Goal: Communication & Community: Participate in discussion

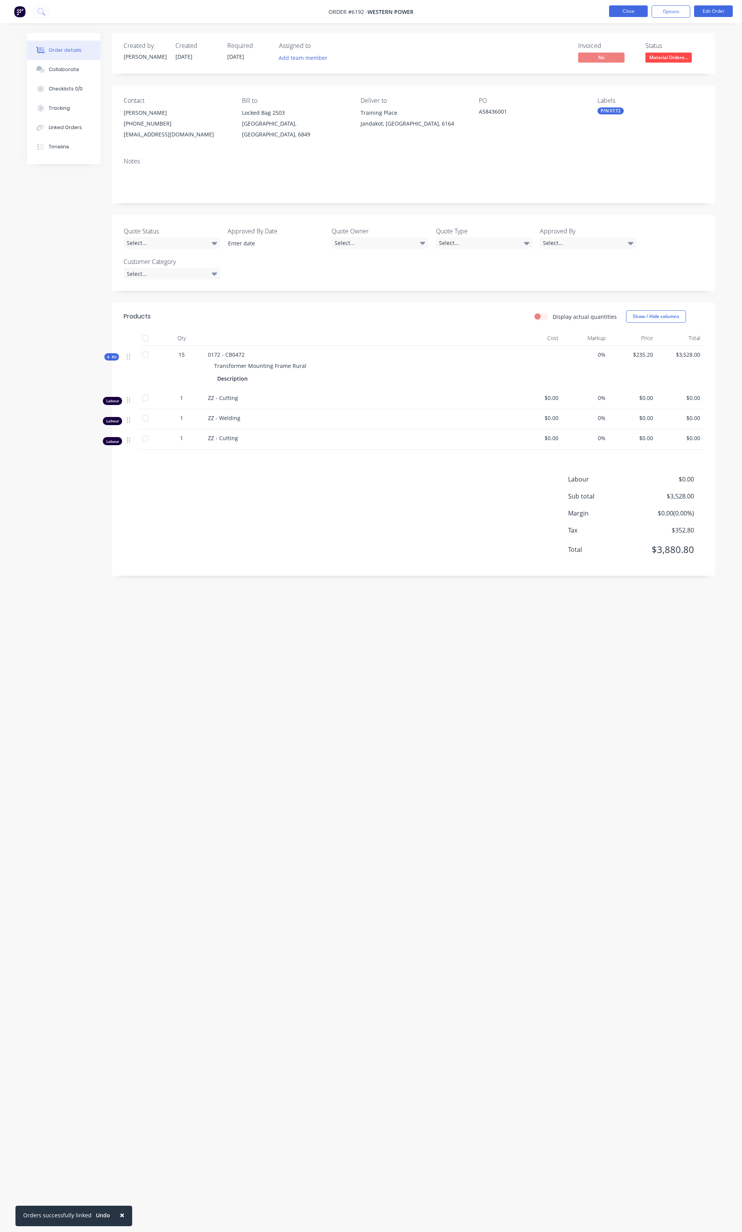
click at [622, 15] on button "Close" at bounding box center [628, 11] width 39 height 12
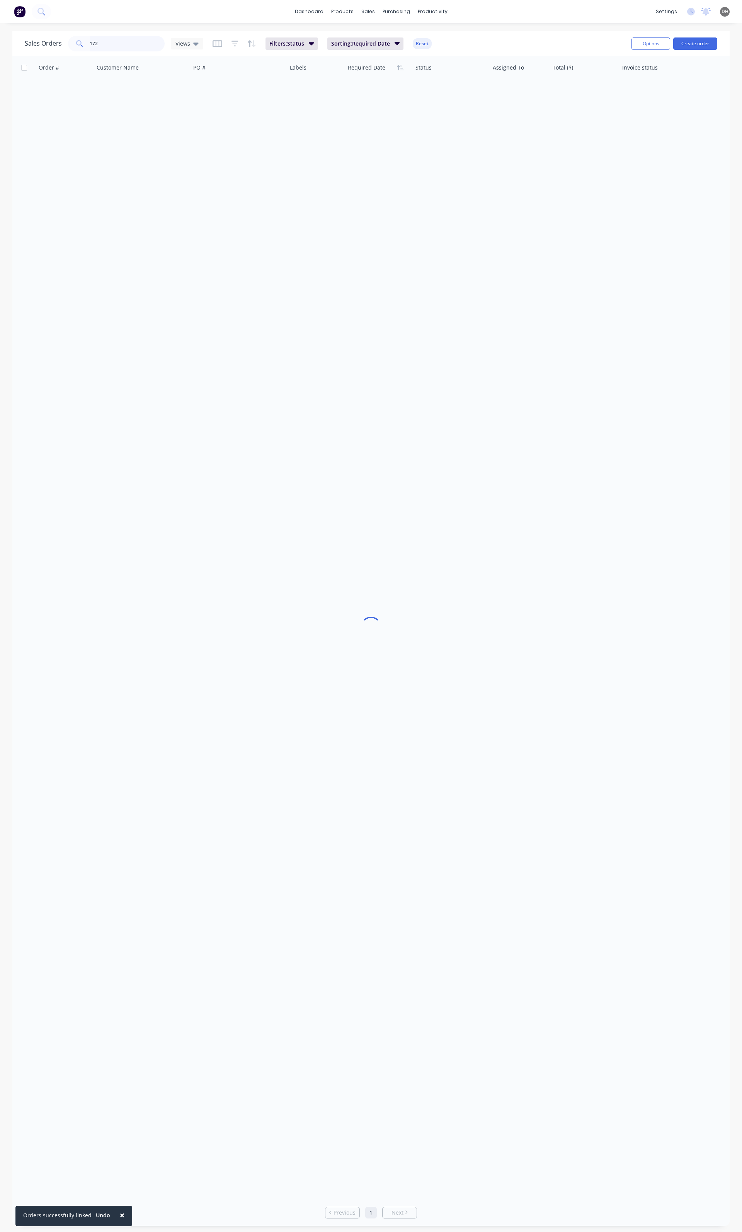
click at [126, 41] on input "172" at bounding box center [127, 43] width 75 height 15
type input "6172"
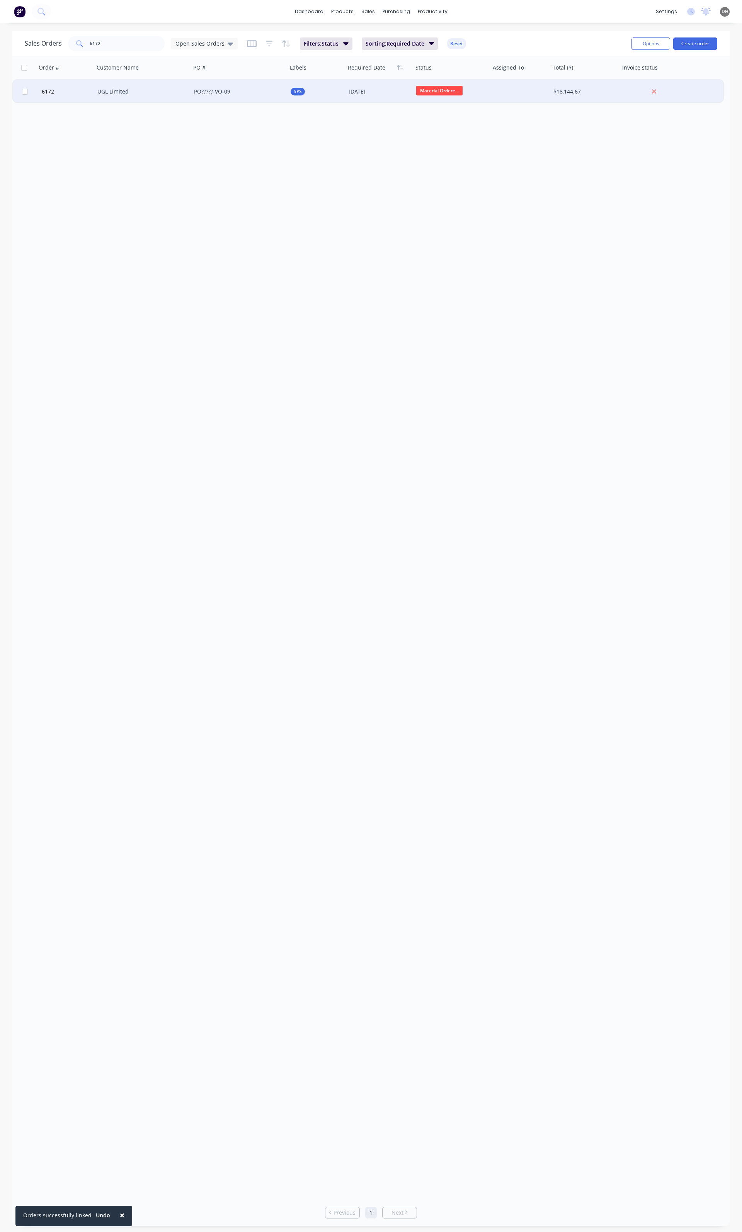
click at [109, 92] on div "UGL Limited" at bounding box center [140, 92] width 86 height 8
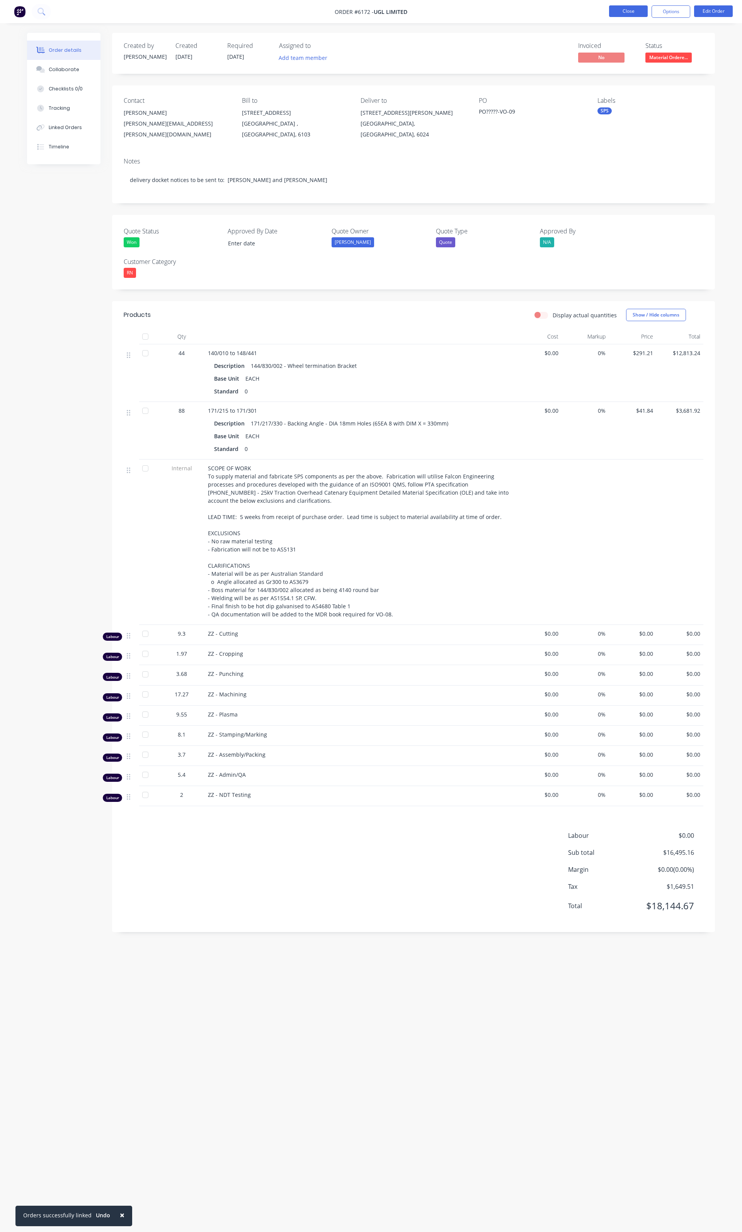
click at [622, 12] on button "Close" at bounding box center [628, 11] width 39 height 12
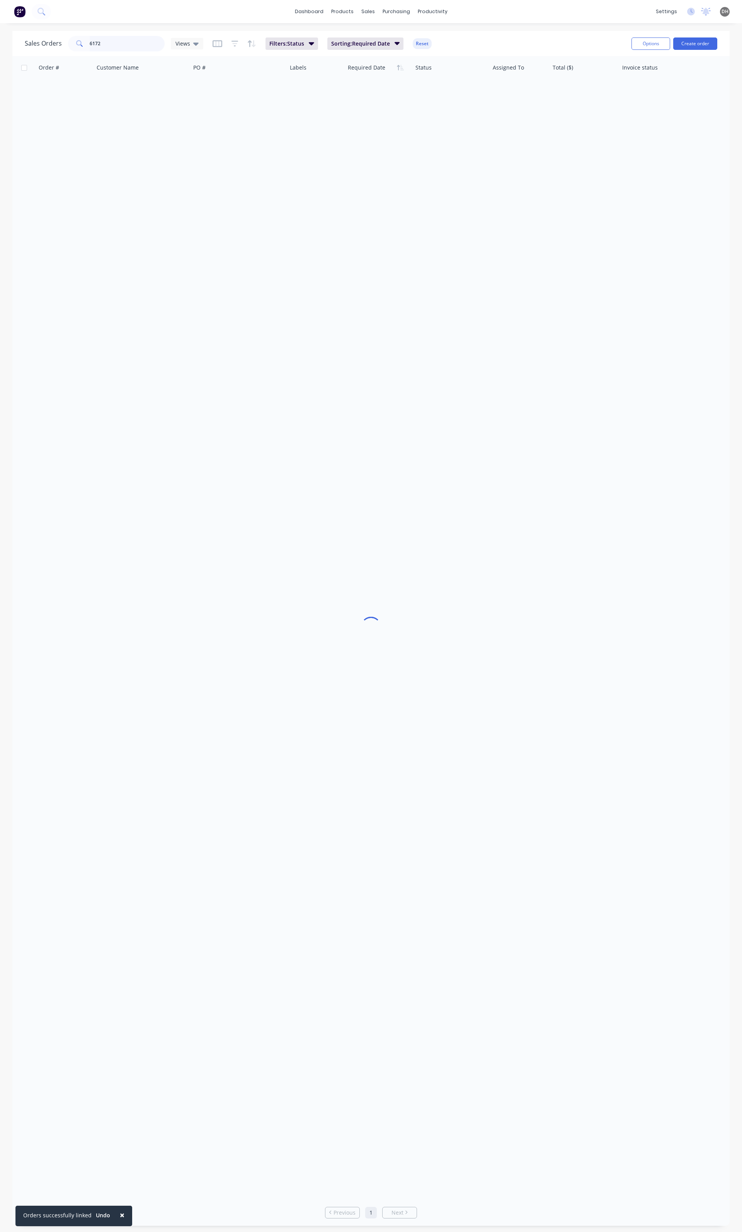
click at [134, 47] on input "6172" at bounding box center [127, 43] width 75 height 15
type input "6159"
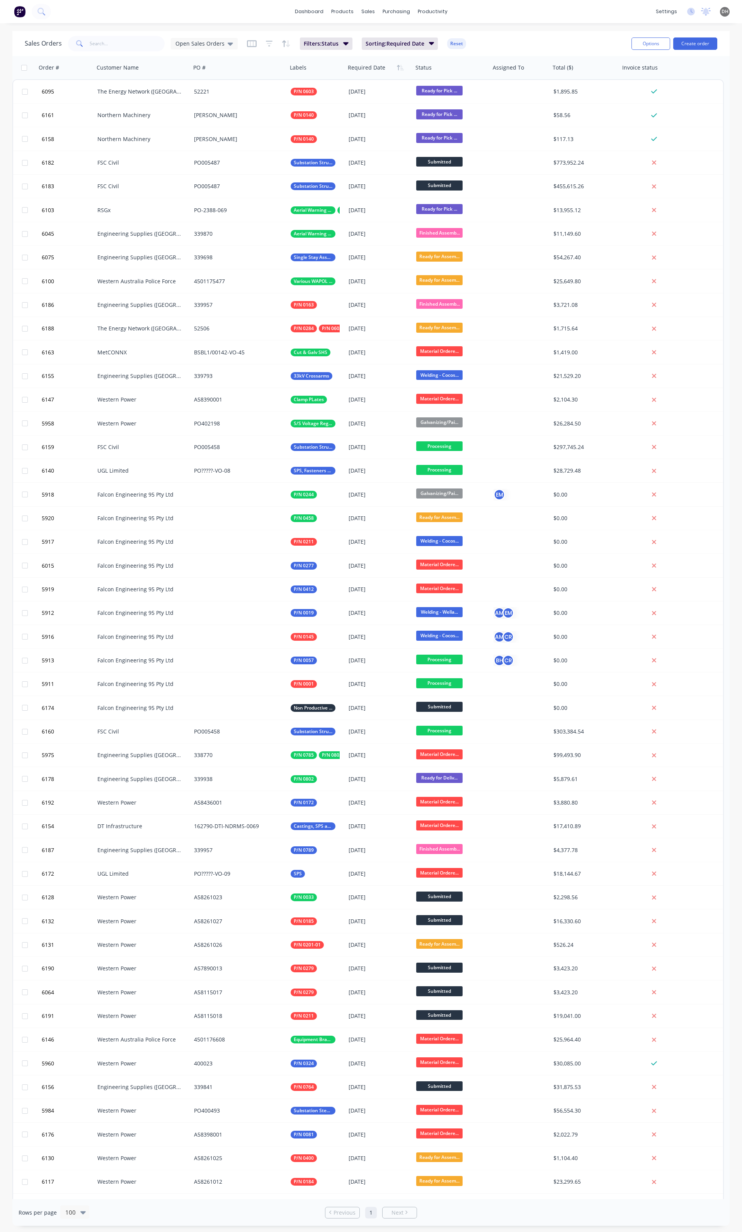
click at [116, 34] on div "Sales Orders Open Sales Orders Filters: Status Sorting: Required Date Reset" at bounding box center [325, 43] width 601 height 19
click at [110, 41] on input "text" at bounding box center [127, 43] width 75 height 15
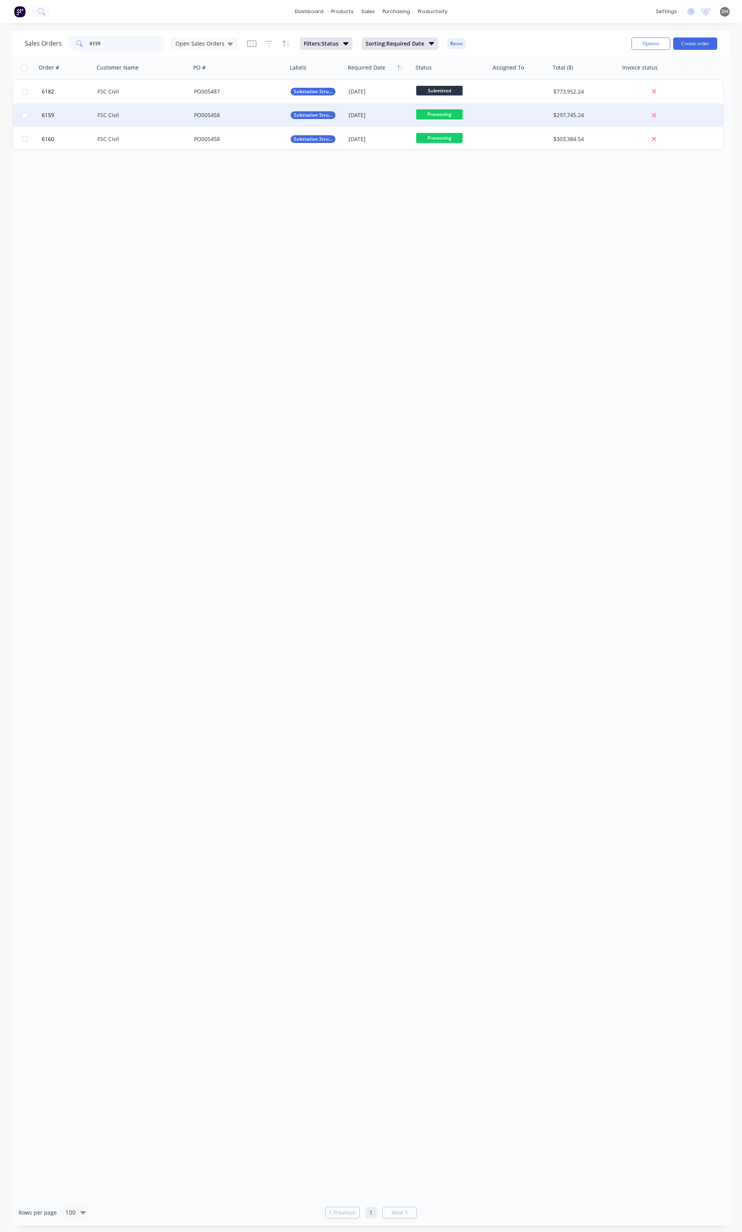
type input "6159"
click at [98, 113] on div "FSC Civil" at bounding box center [140, 115] width 86 height 8
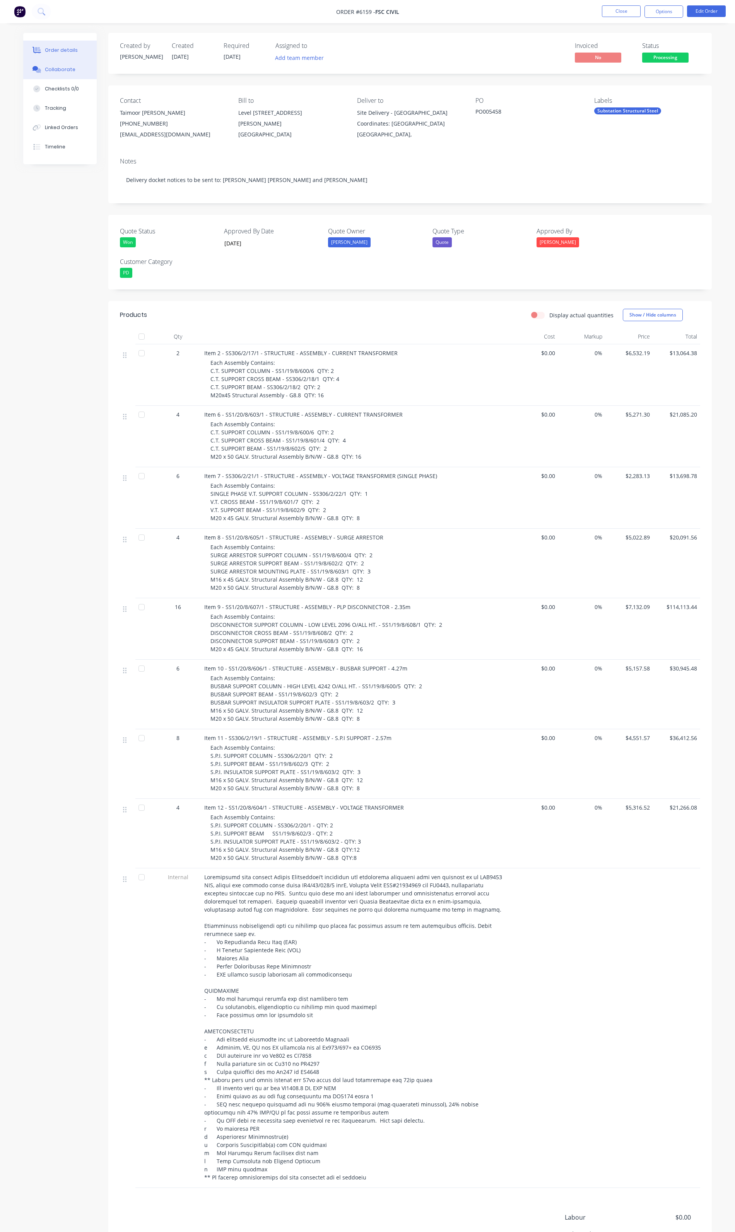
click at [46, 70] on div "Collaborate" at bounding box center [60, 69] width 31 height 7
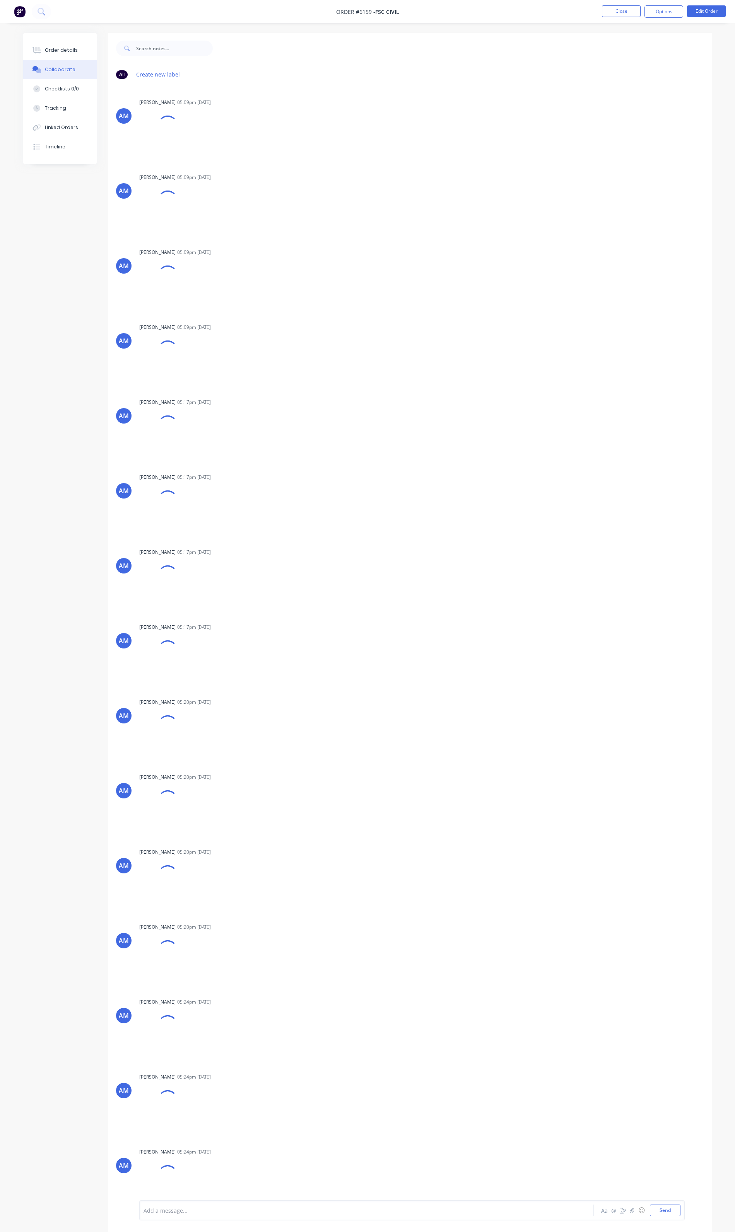
click at [703, 690] on div "AM [PERSON_NAME] 05:09pm [DATE] ss306-02-017-001_a.pdf Labels Download Delete A…" at bounding box center [409, 643] width 603 height 1116
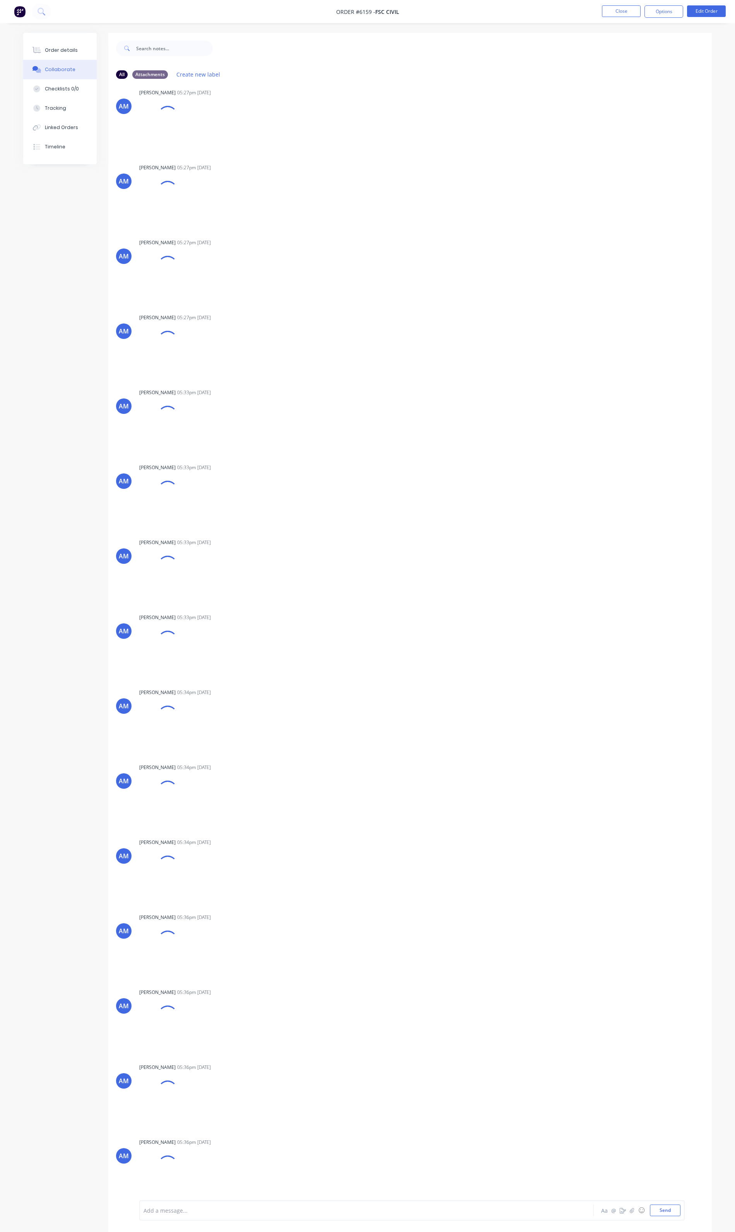
click at [522, 1217] on div "Add a message... Aa @ ☺ Send" at bounding box center [411, 1211] width 545 height 20
click at [629, 1213] on icon "button" at bounding box center [631, 1210] width 5 height 5
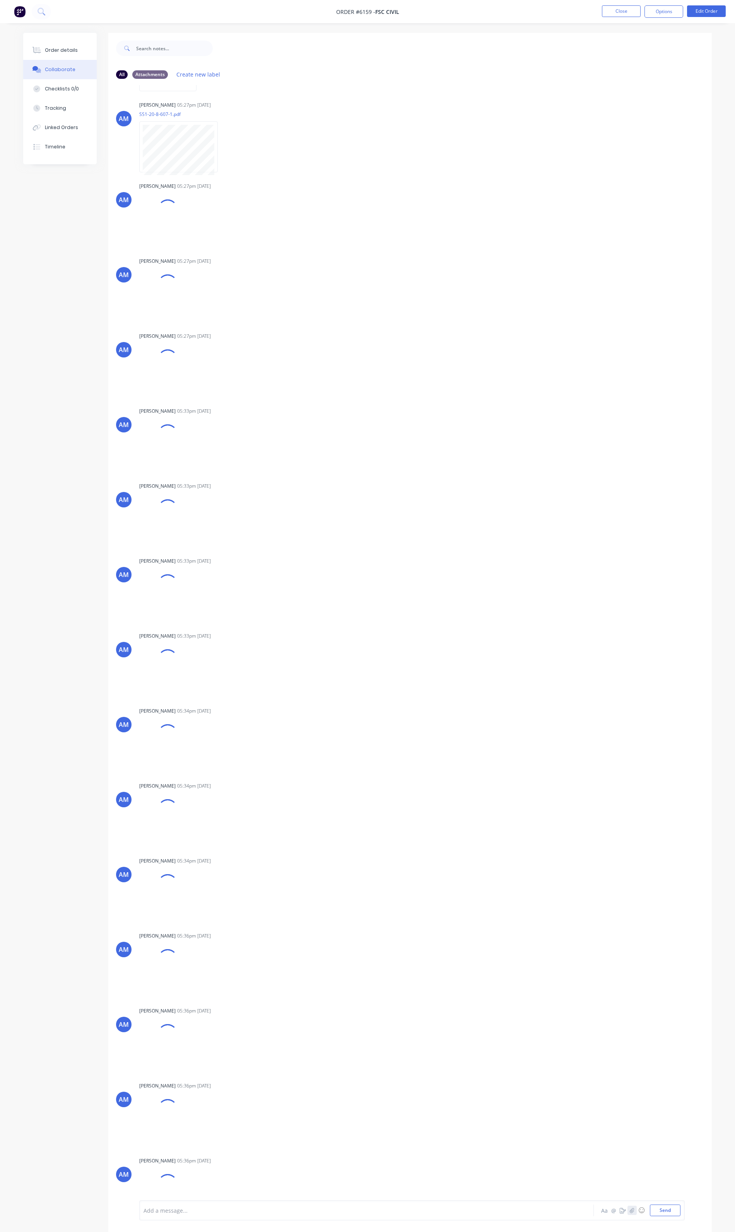
scroll to position [1309, 0]
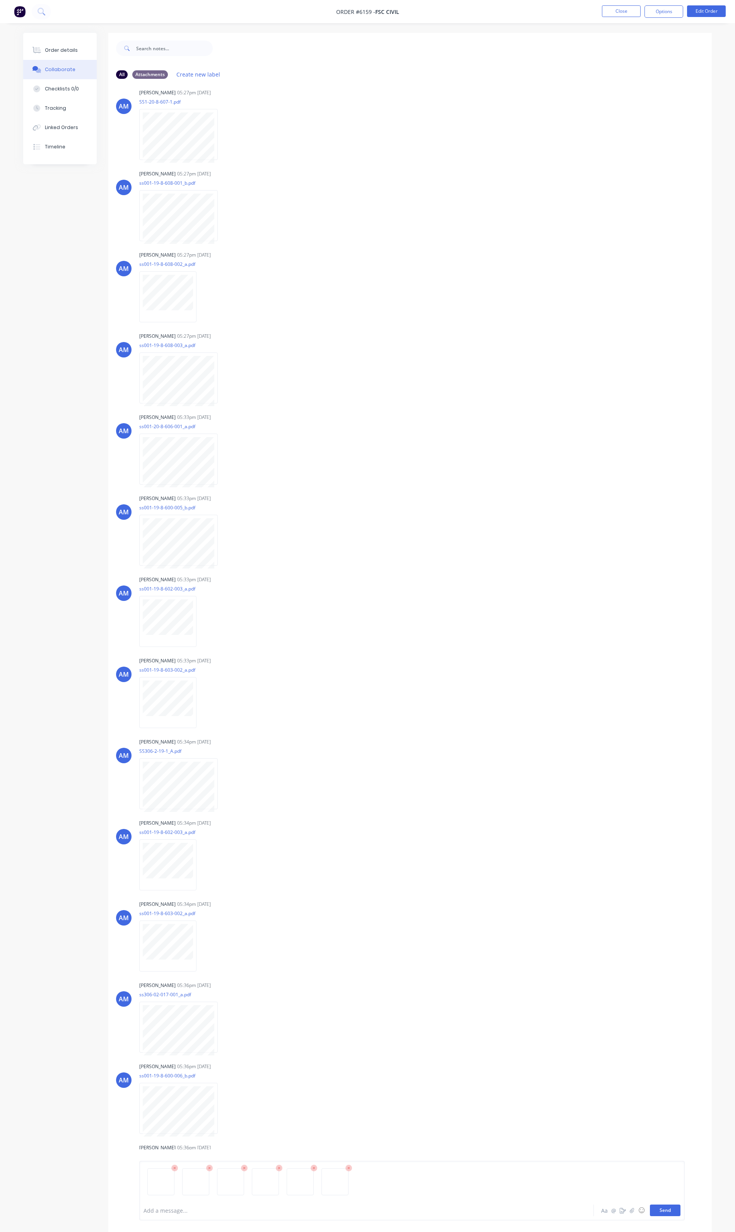
click at [671, 1213] on button "Send" at bounding box center [664, 1211] width 31 height 12
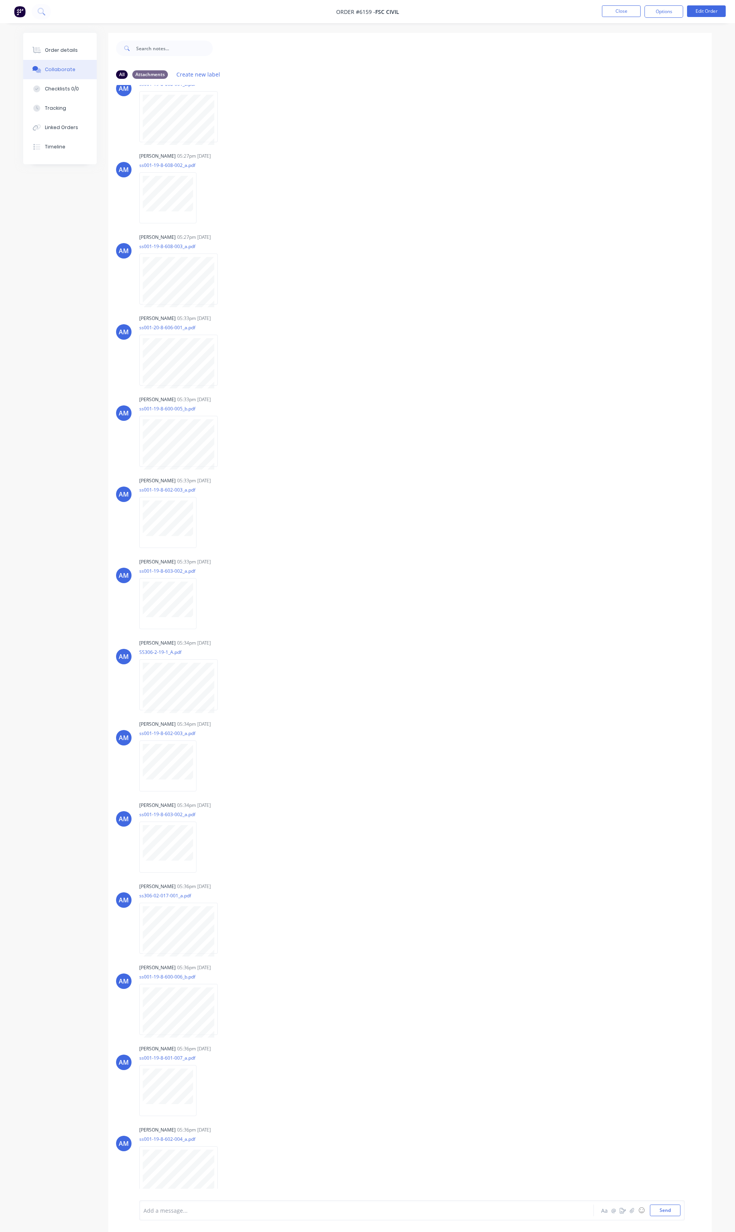
scroll to position [1895, 0]
